Goal: Task Accomplishment & Management: Manage account settings

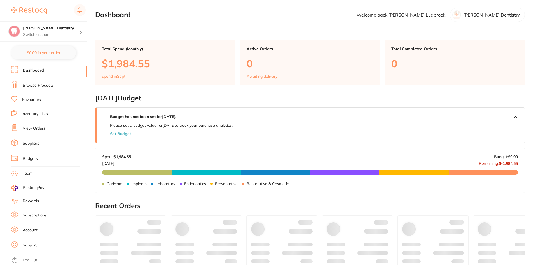
click at [36, 129] on link "View Orders" at bounding box center [34, 128] width 23 height 6
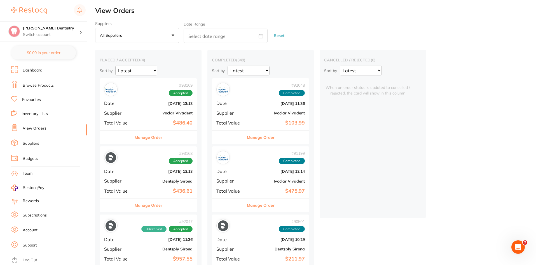
click at [155, 139] on button "Manage Order" at bounding box center [149, 136] width 28 height 13
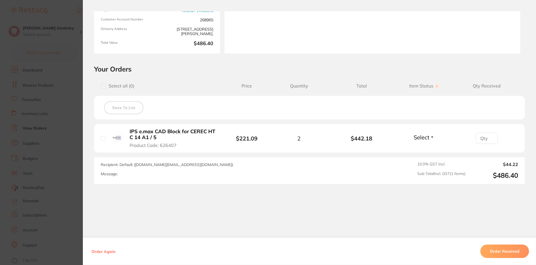
scroll to position [75, 0]
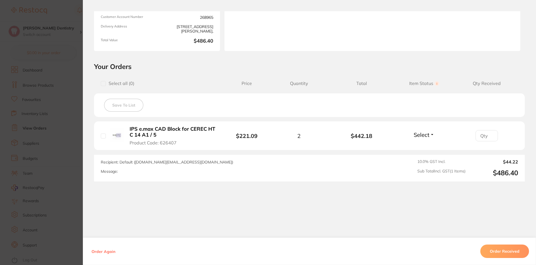
click at [429, 134] on button "Select" at bounding box center [424, 134] width 24 height 7
click at [423, 146] on span "Received" at bounding box center [424, 146] width 14 height 4
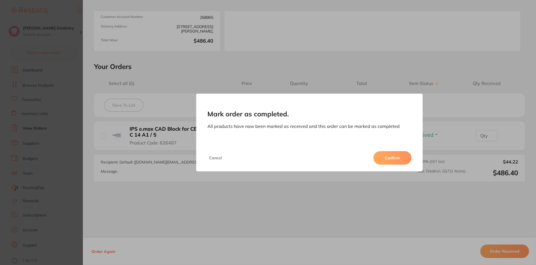
click at [400, 156] on button "Confirm" at bounding box center [392, 157] width 38 height 13
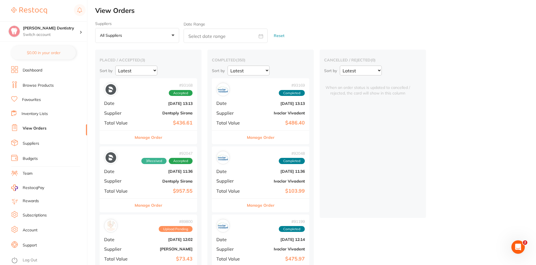
click at [149, 138] on button "Manage Order" at bounding box center [149, 136] width 28 height 13
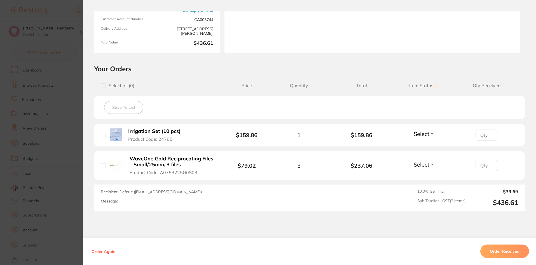
scroll to position [84, 0]
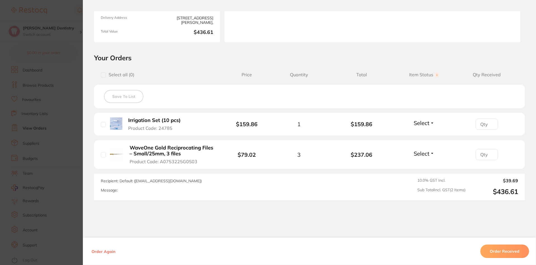
click at [430, 153] on button "Select" at bounding box center [424, 153] width 24 height 7
click at [426, 164] on span "Received" at bounding box center [424, 165] width 14 height 4
click at [429, 123] on button "Select" at bounding box center [424, 122] width 24 height 7
click at [429, 135] on span "Received" at bounding box center [424, 135] width 14 height 4
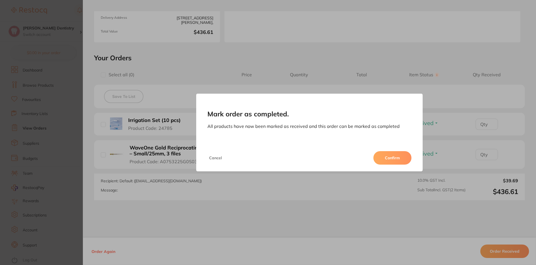
click at [392, 155] on button "Confirm" at bounding box center [392, 157] width 38 height 13
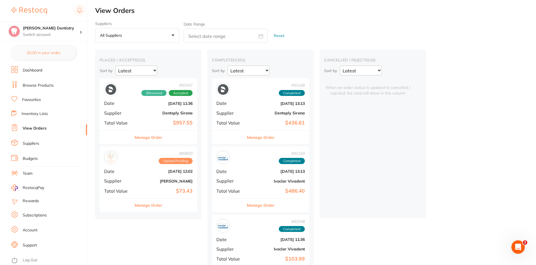
click at [153, 137] on button "Manage Order" at bounding box center [149, 136] width 28 height 13
